Goal: Task Accomplishment & Management: Manage account settings

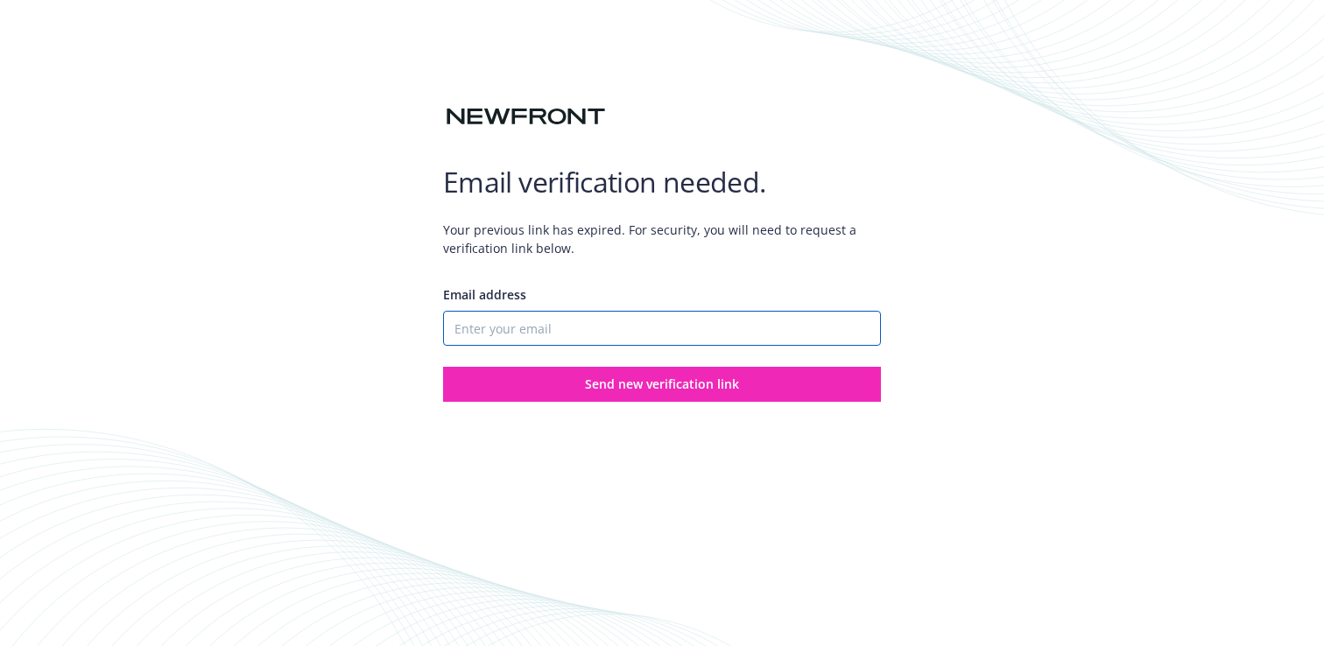
click at [677, 328] on input "Email address" at bounding box center [662, 328] width 438 height 35
click at [754, 326] on input "Email address" at bounding box center [662, 328] width 438 height 35
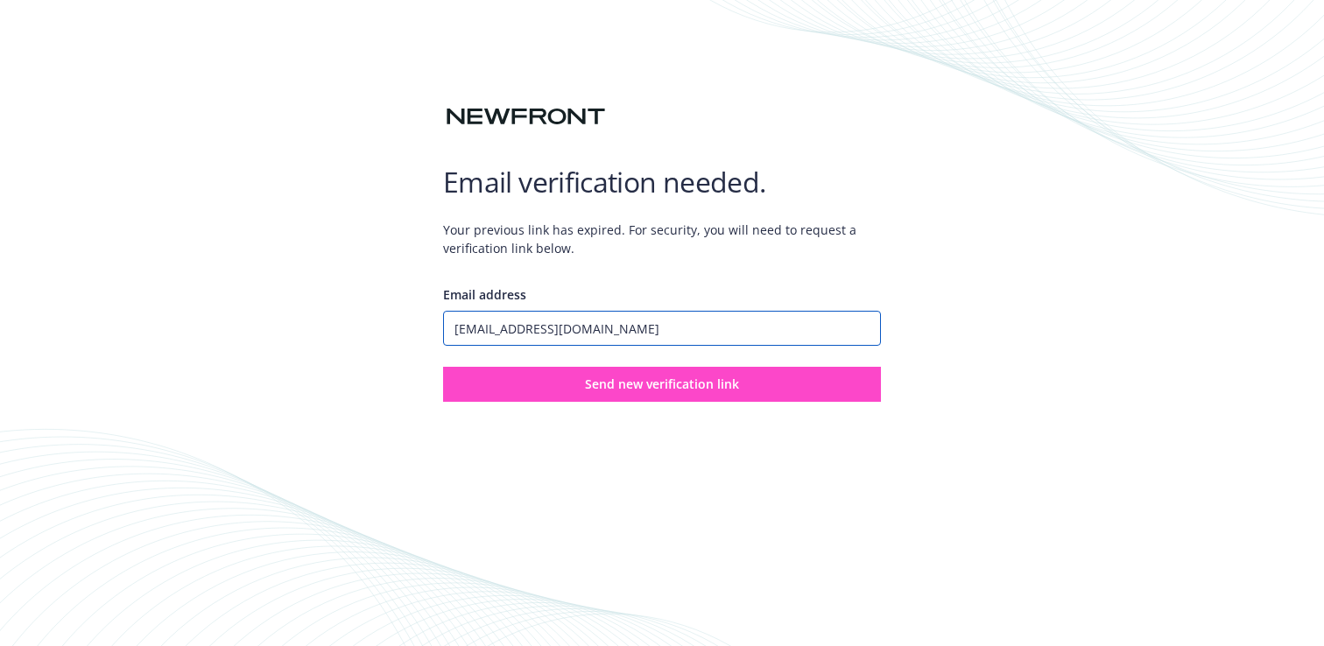
type input "[EMAIL_ADDRESS][DOMAIN_NAME]"
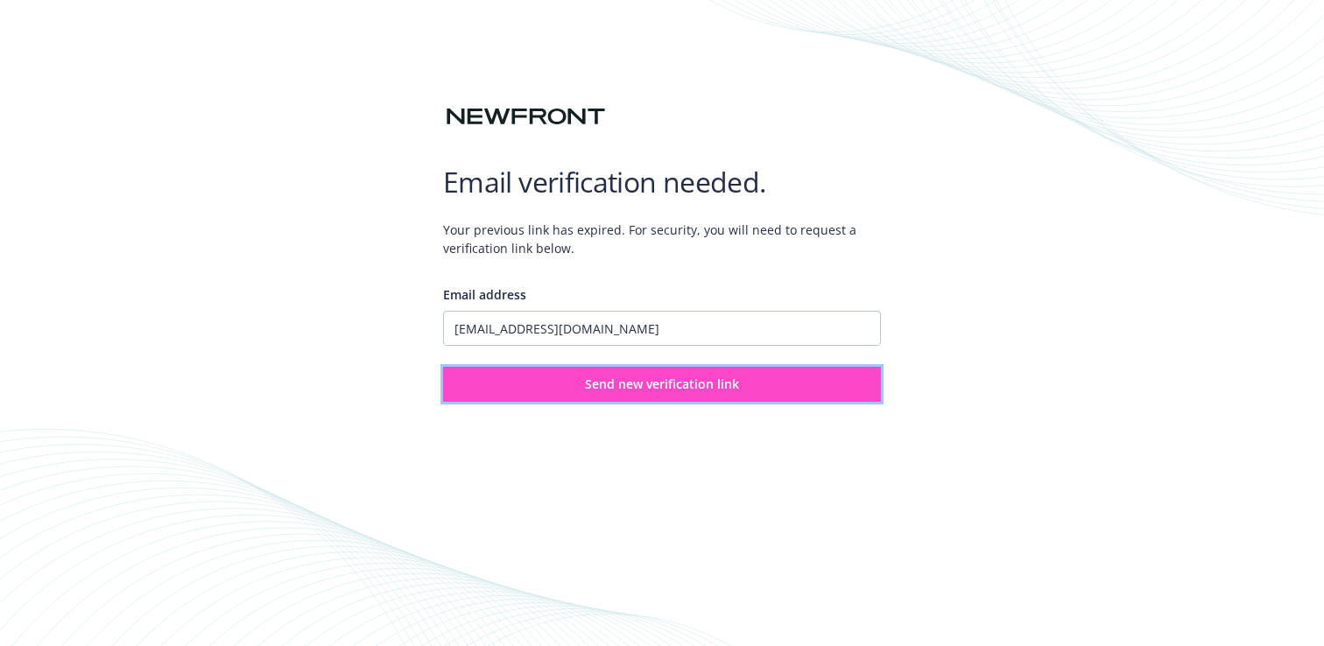
click at [721, 389] on span "Send new verification link" at bounding box center [662, 384] width 154 height 17
